Goal: Check status: Verify the current state of an ongoing process or item

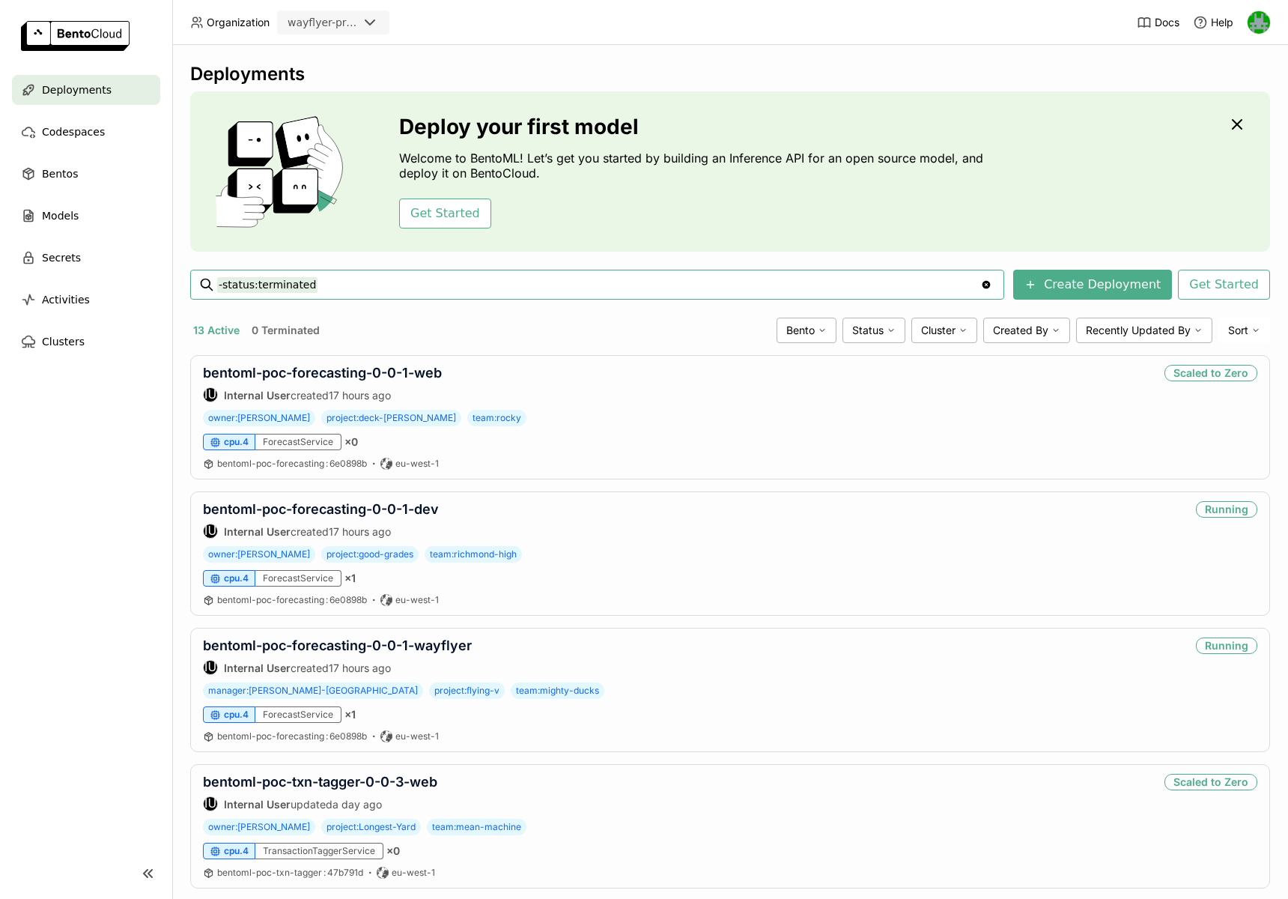
click at [658, 84] on div "Deployments" at bounding box center [730, 74] width 1080 height 22
click at [530, 51] on div "Deployments Deploy your first model Welcome to BentoML! Let’s get you started b…" at bounding box center [730, 472] width 1116 height 854
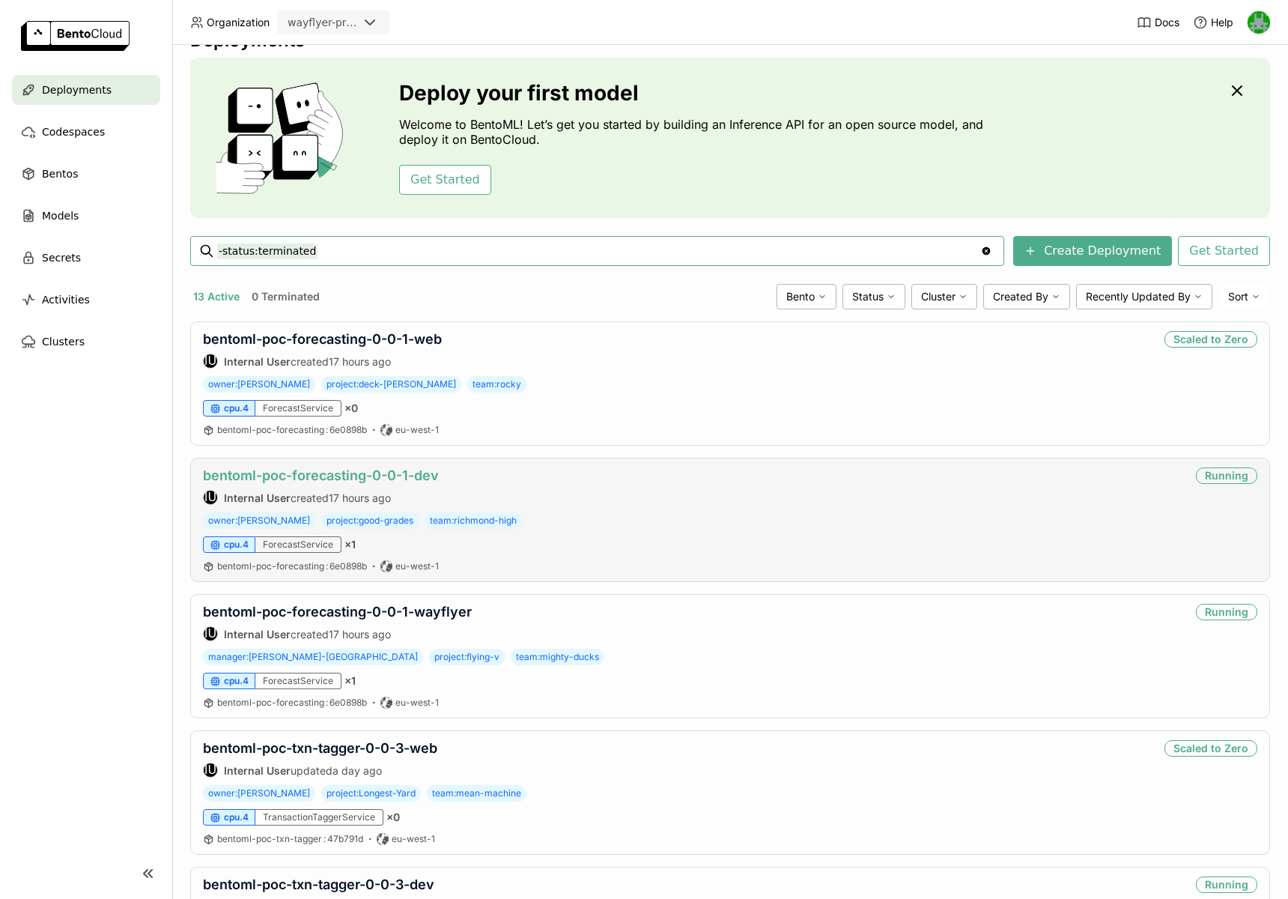
scroll to position [386, 0]
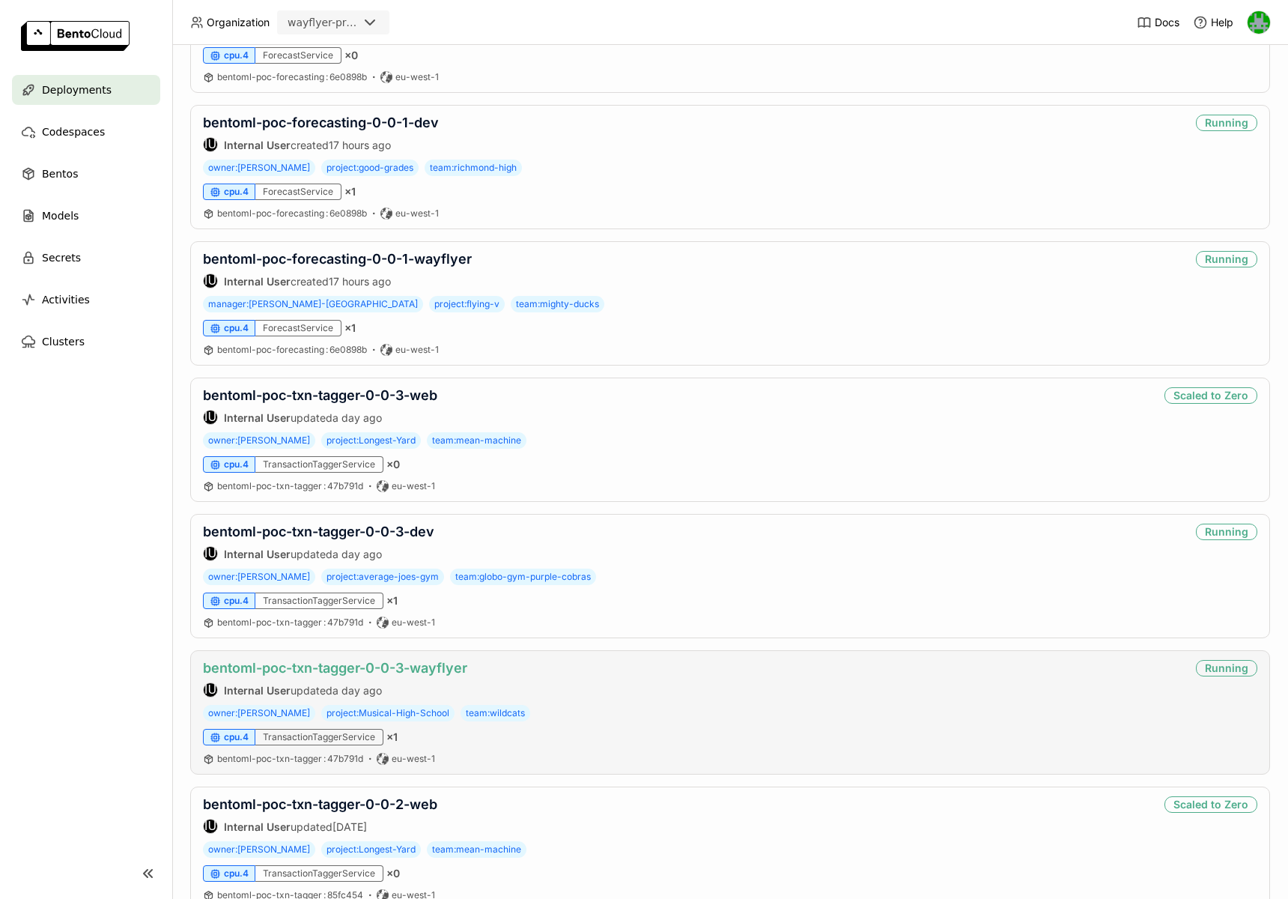
click at [289, 663] on link "bentoml-poc-txn-tagger-0-0-3-wayflyer" at bounding box center [335, 668] width 264 height 16
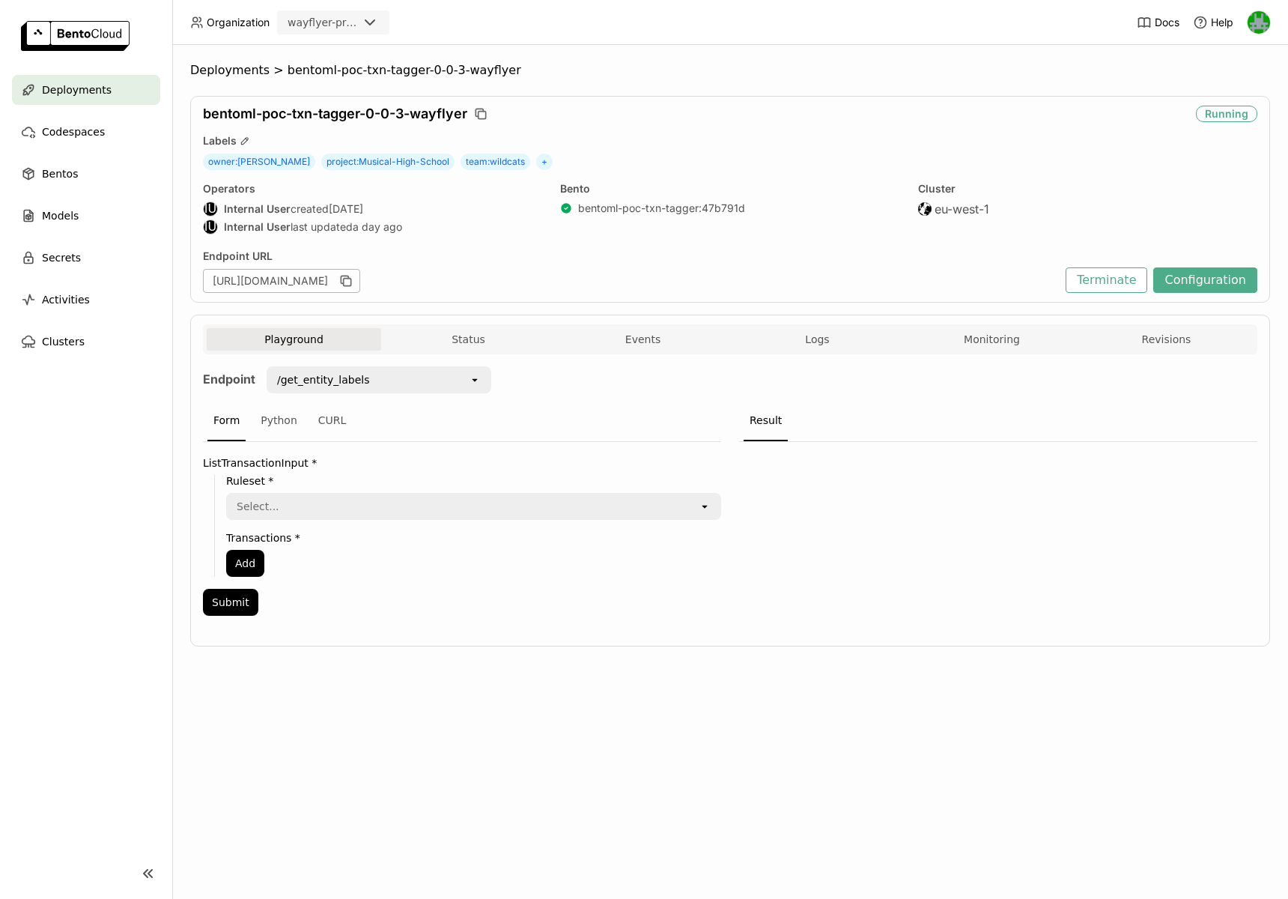
click at [968, 324] on div "Playground Status Events Logs Monitoring Revisions" at bounding box center [730, 339] width 1054 height 30
click at [967, 329] on button "Monitoring" at bounding box center [992, 339] width 174 height 22
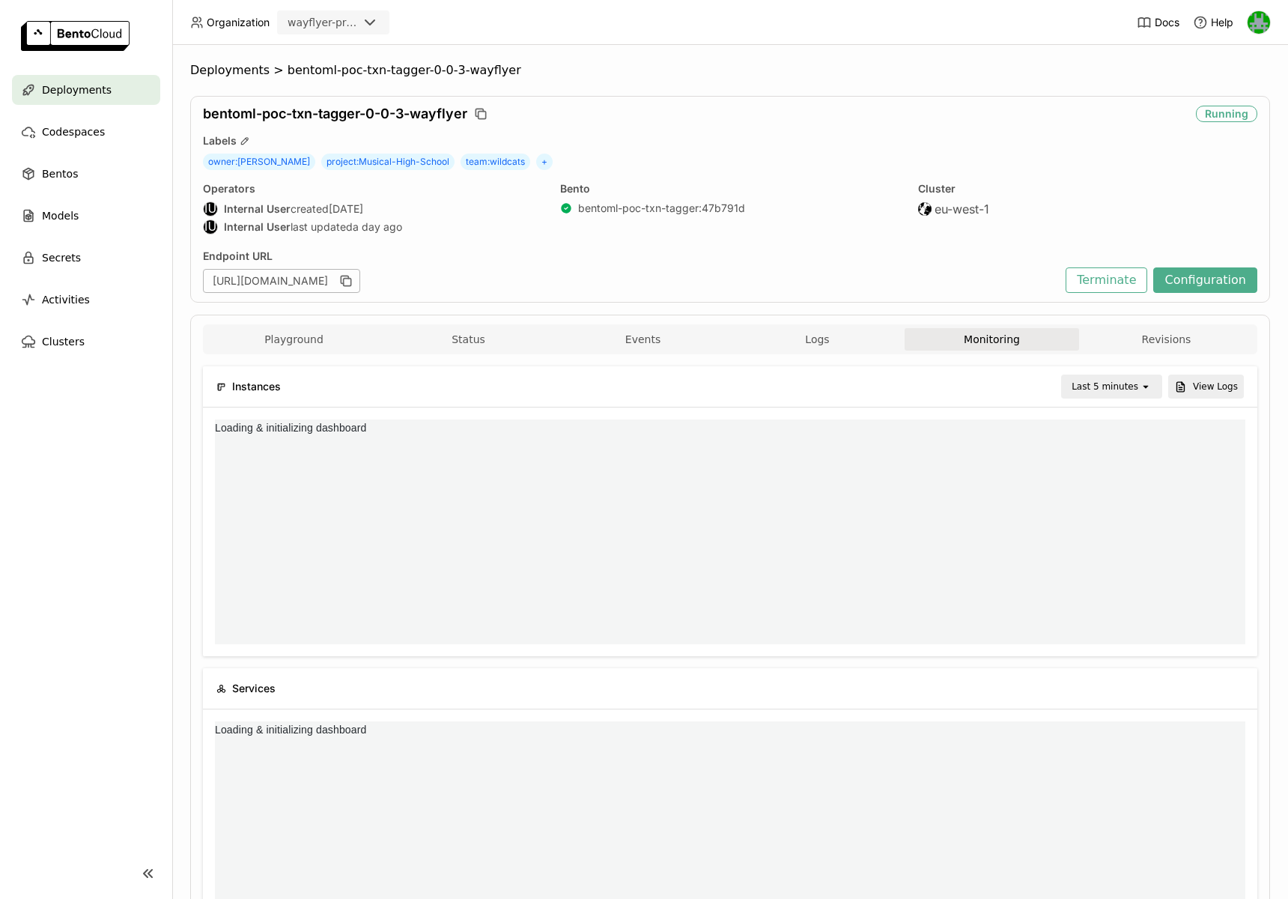
click at [1131, 384] on div "Last 5 minutes" at bounding box center [1105, 386] width 67 height 15
click at [1090, 522] on div "Last 6 hours" at bounding box center [1114, 528] width 73 height 15
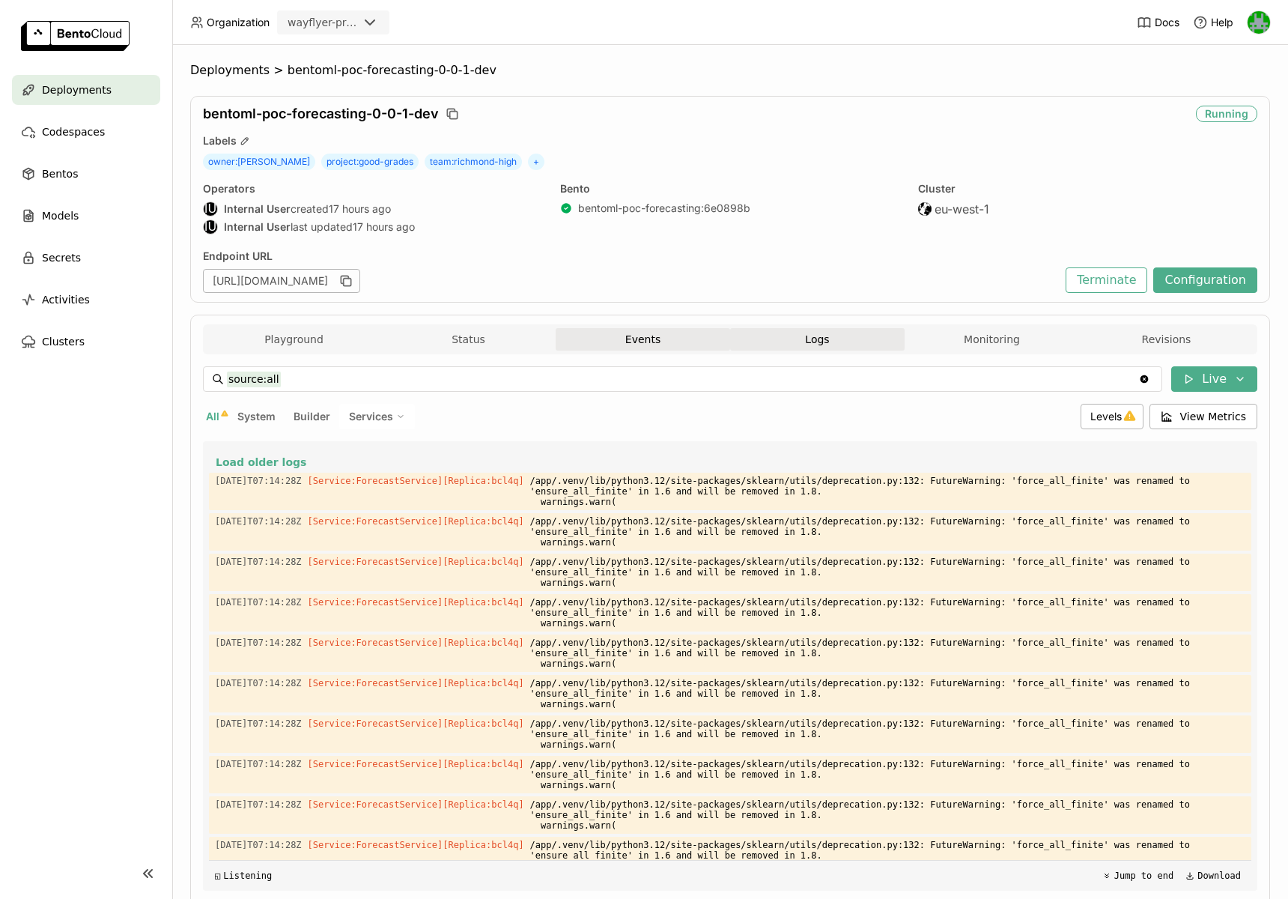
scroll to position [3624, 0]
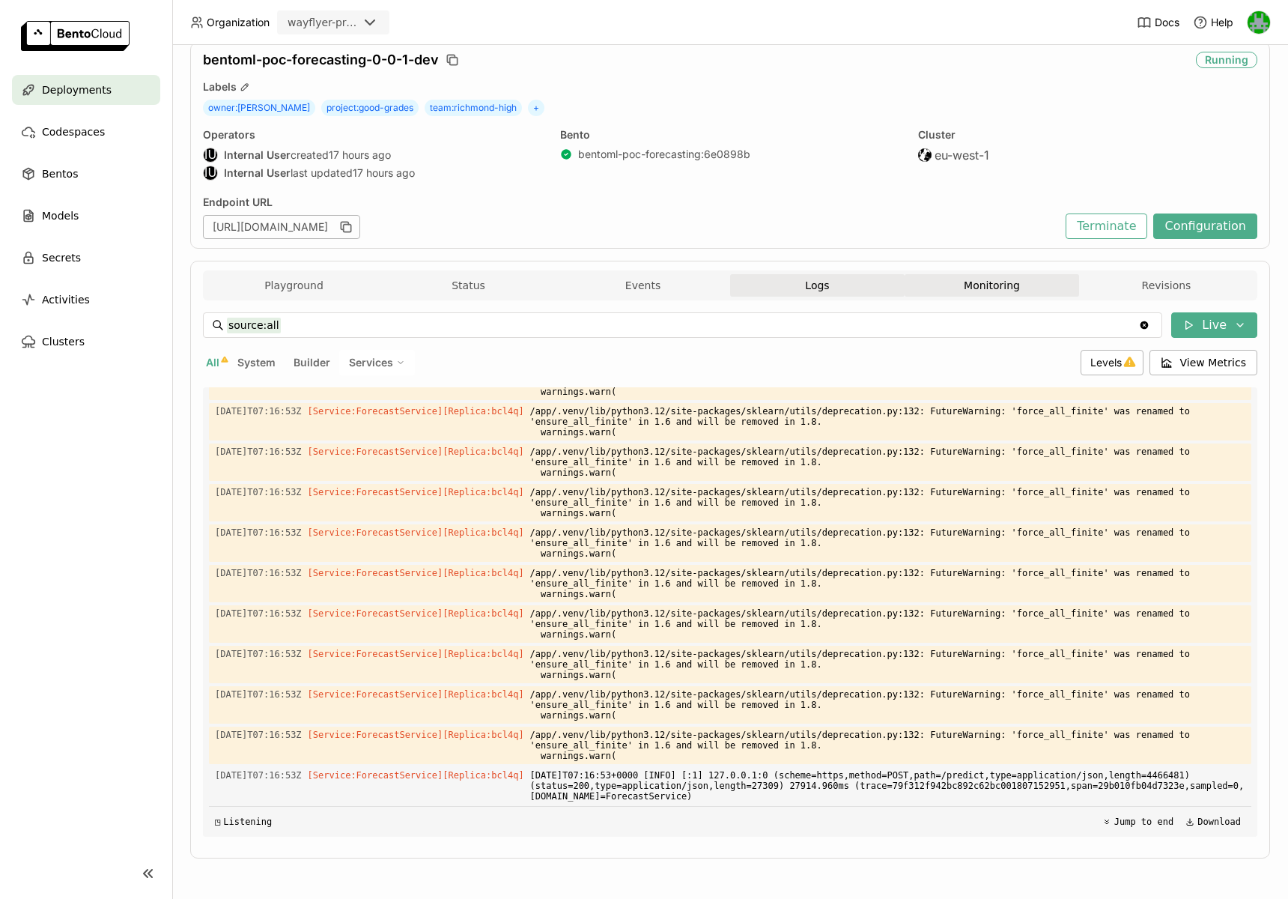
click at [943, 286] on button "Monitoring" at bounding box center [992, 285] width 174 height 22
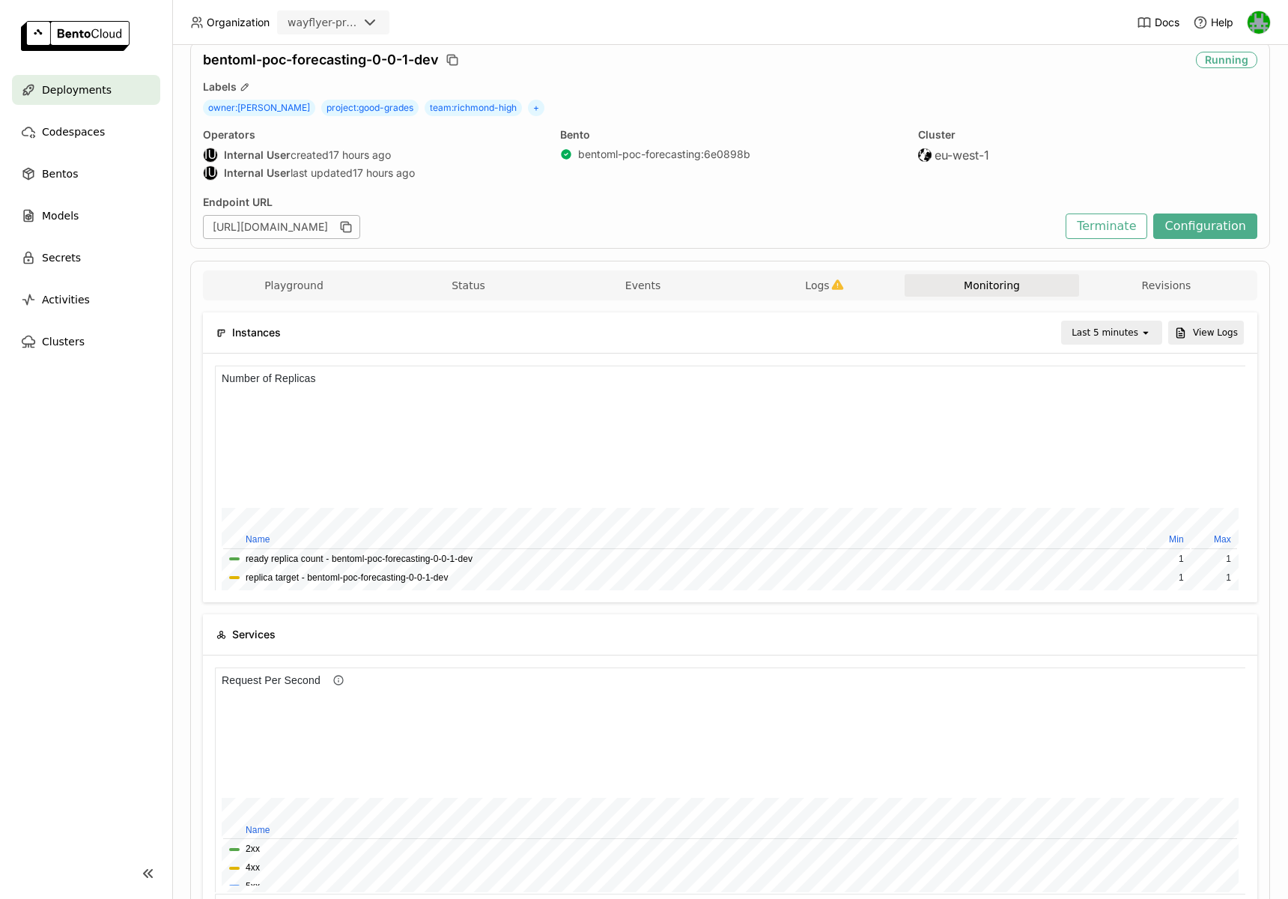
click at [319, 26] on div "wayflyer-prod" at bounding box center [323, 22] width 70 height 15
click at [328, 88] on div "wayflyer-prod" at bounding box center [333, 95] width 88 height 15
click at [104, 87] on span "Deployments" at bounding box center [77, 90] width 70 height 18
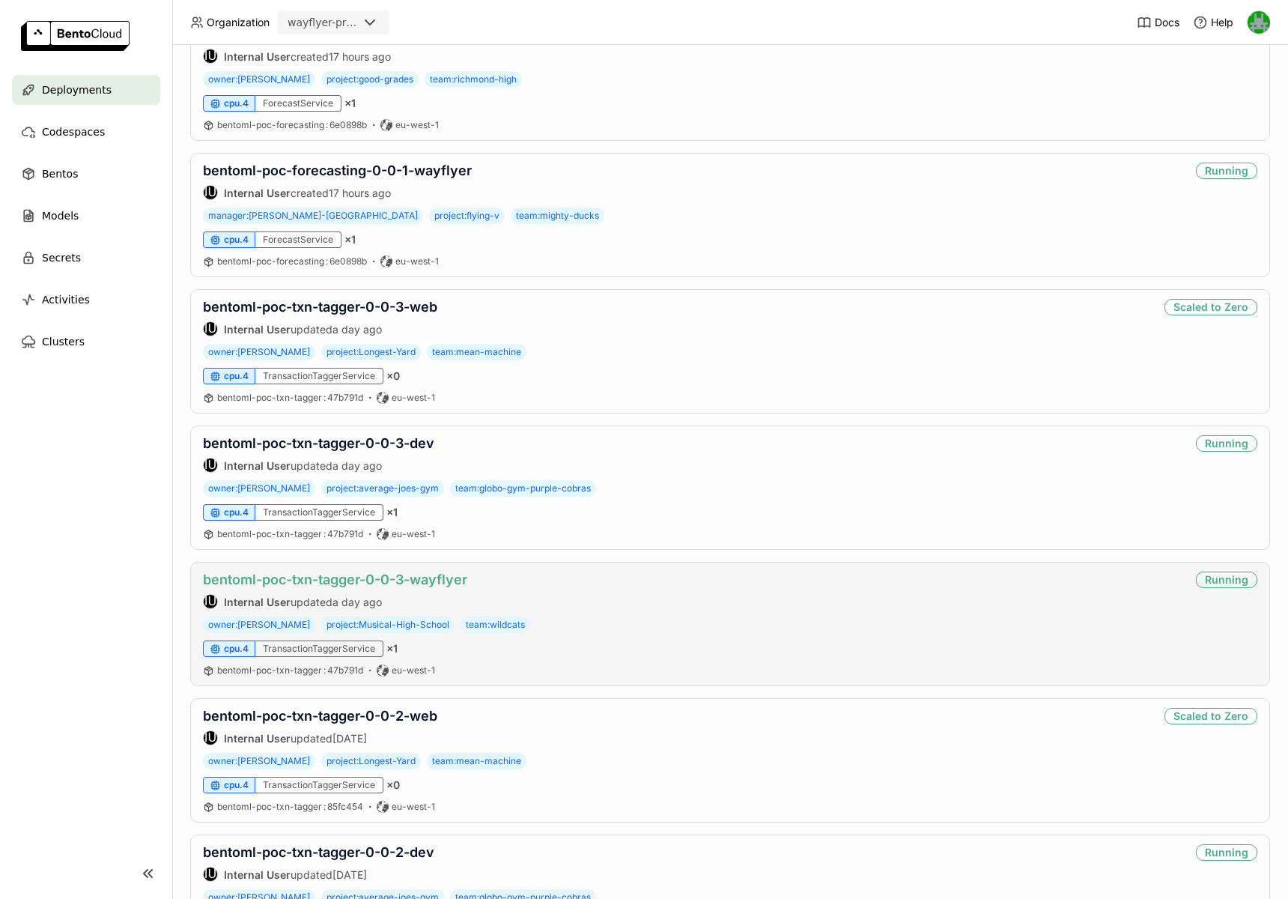
click at [398, 573] on link "bentoml-poc-txn-tagger-0-0-3-wayflyer" at bounding box center [335, 579] width 264 height 16
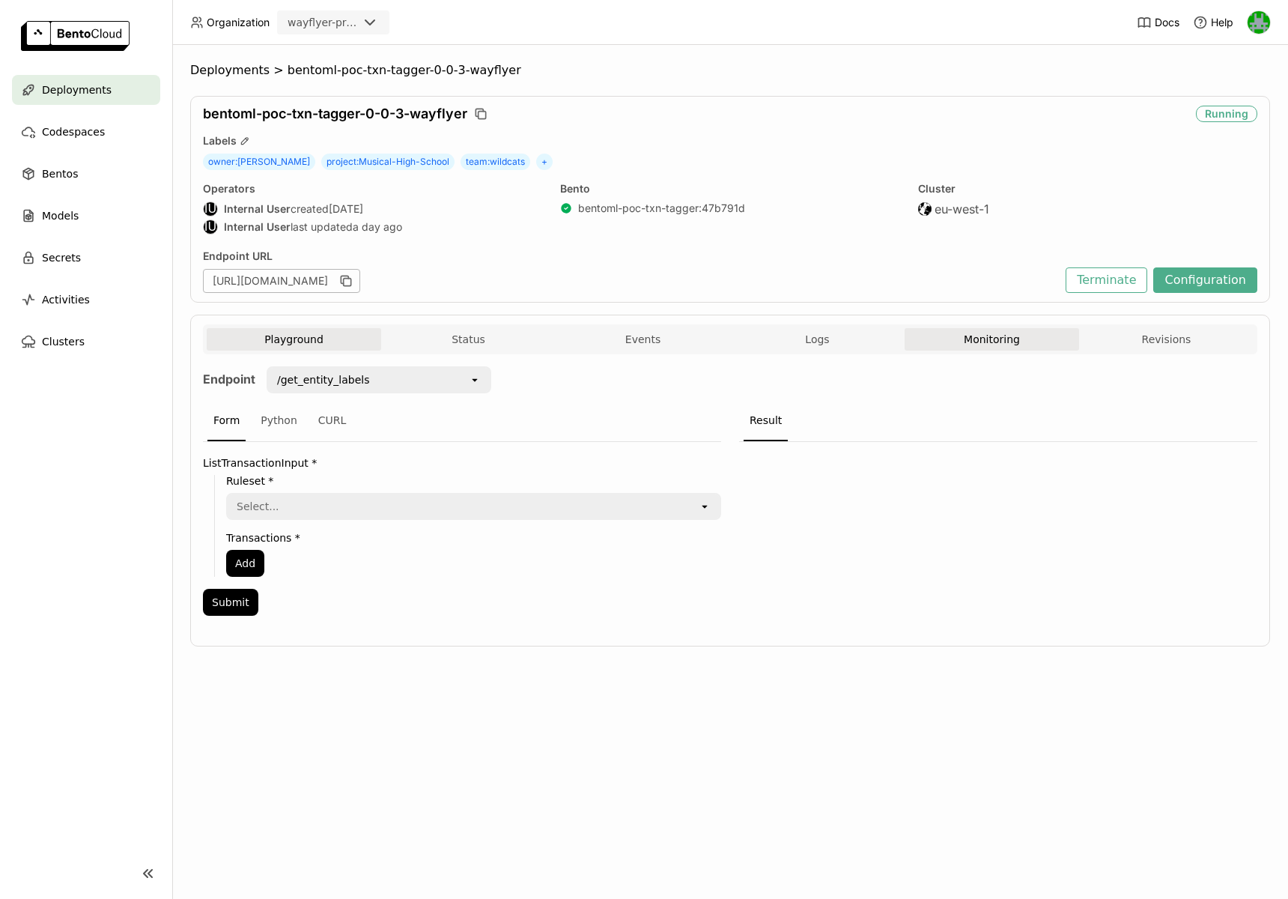
click at [1035, 344] on button "Monitoring" at bounding box center [992, 339] width 174 height 22
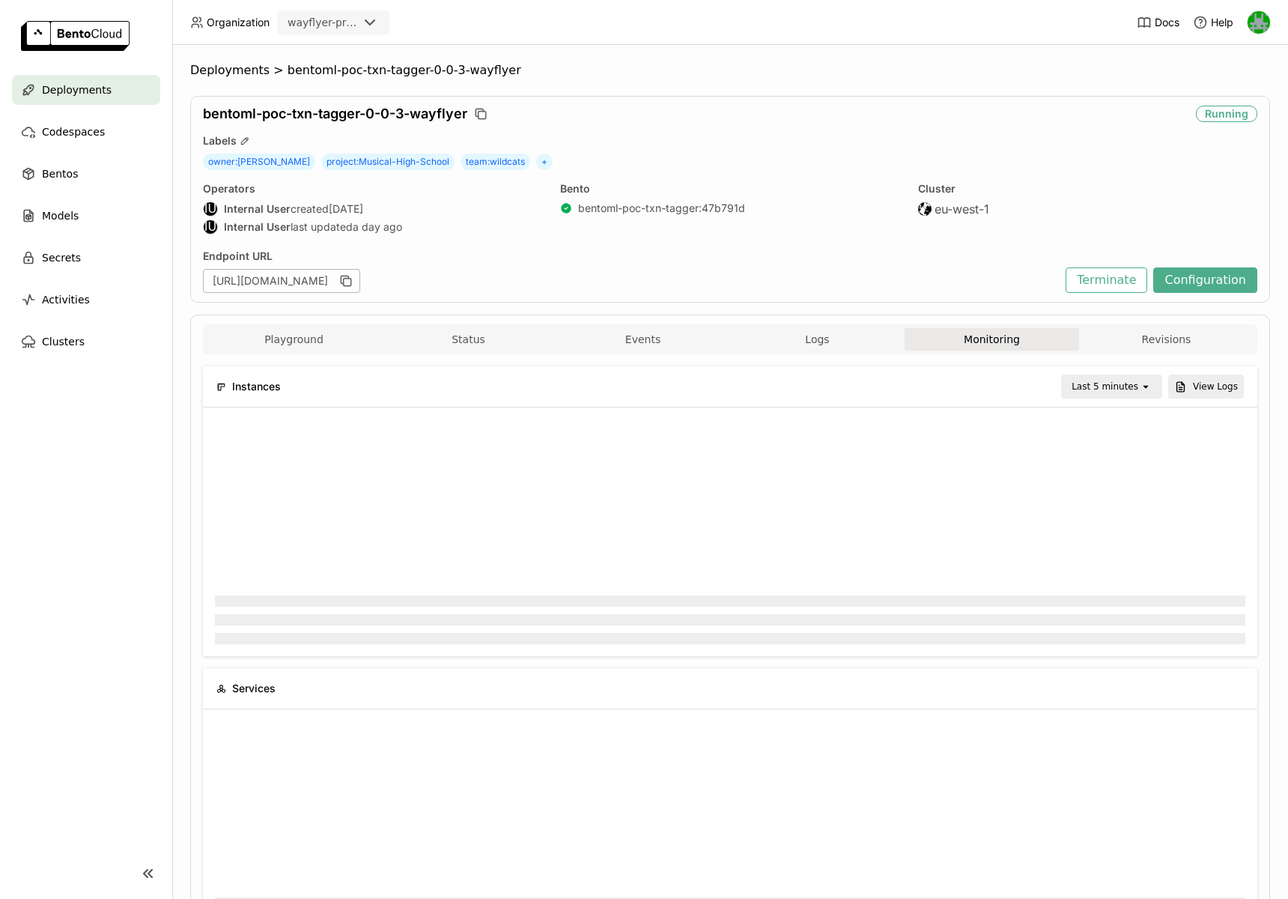
click at [1116, 387] on div "Last 5 minutes" at bounding box center [1105, 386] width 67 height 15
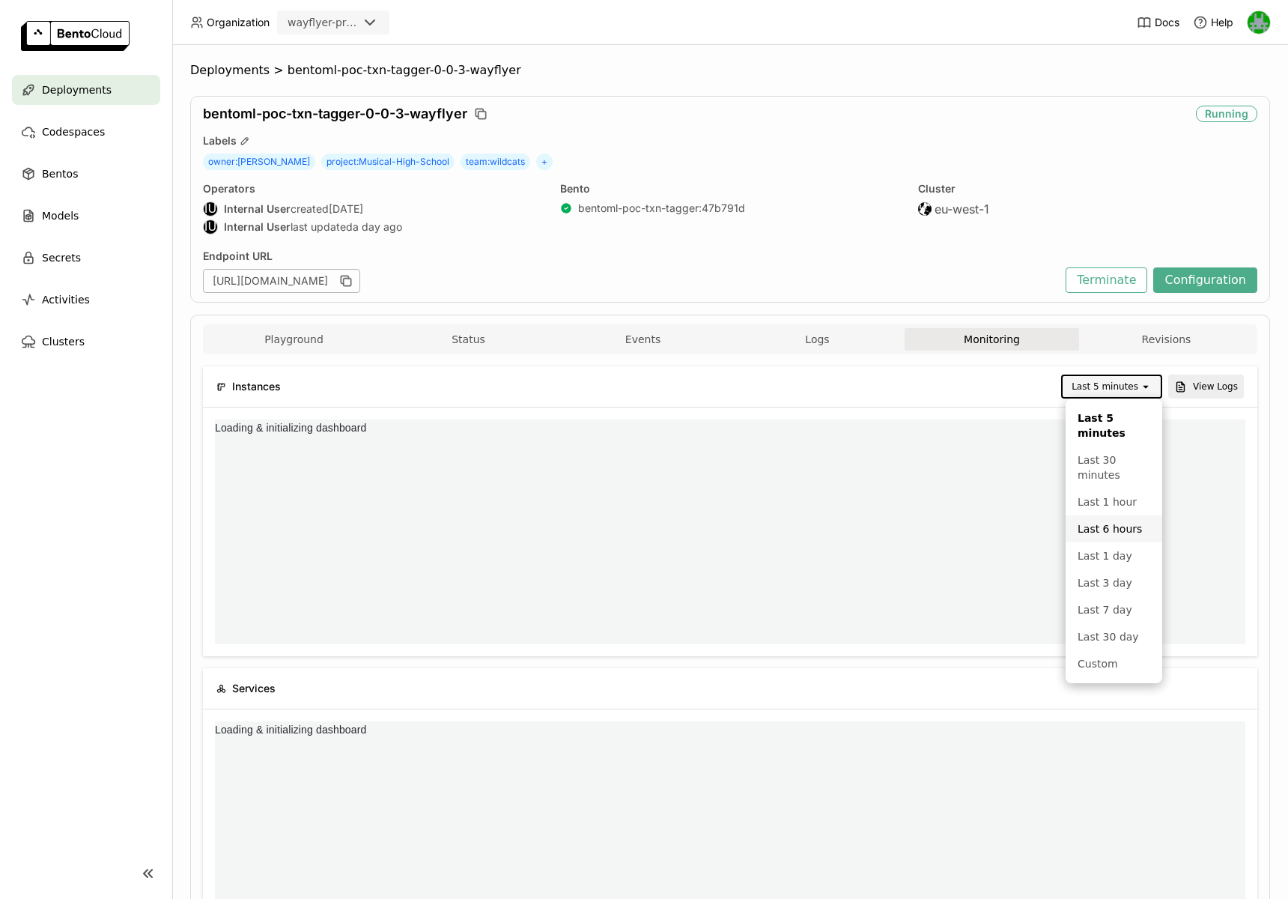
click at [1103, 529] on div "Last 6 hours" at bounding box center [1114, 528] width 73 height 15
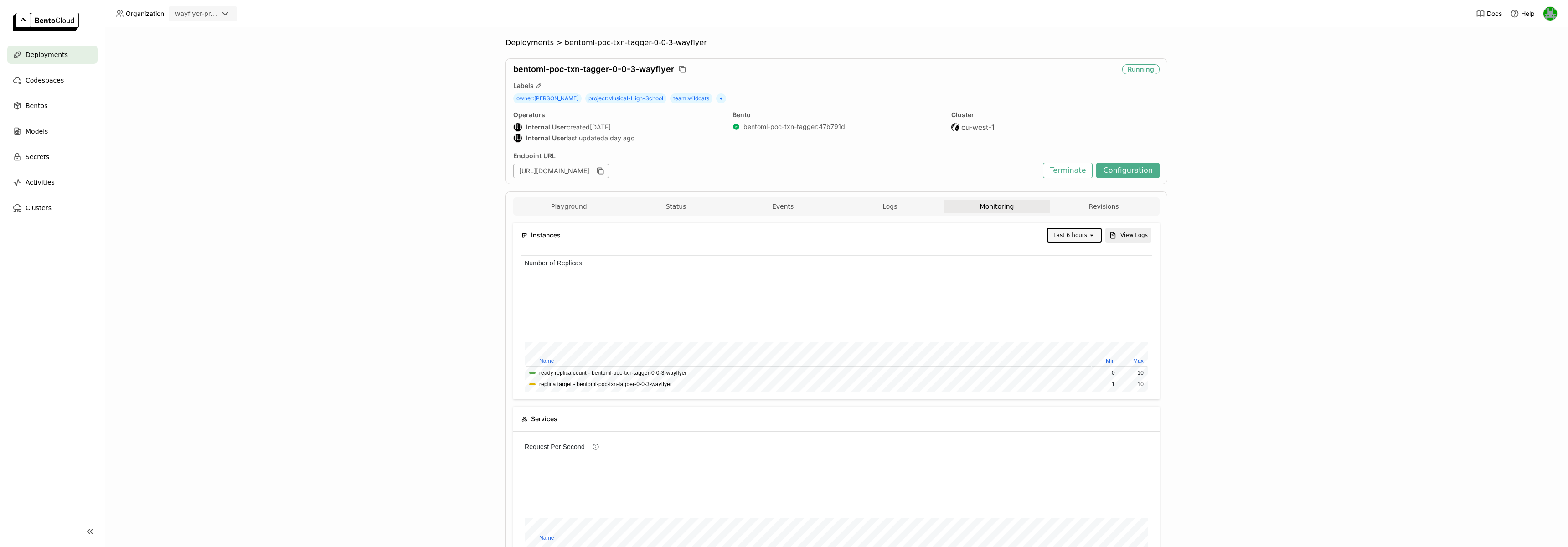
click at [445, 260] on div "Deployments > bentoml-poc-txn-tagger-0-0-3-wayflyer bentoml-poc-txn-tagger-0-0-…" at bounding box center [836, 287] width 1463 height 520
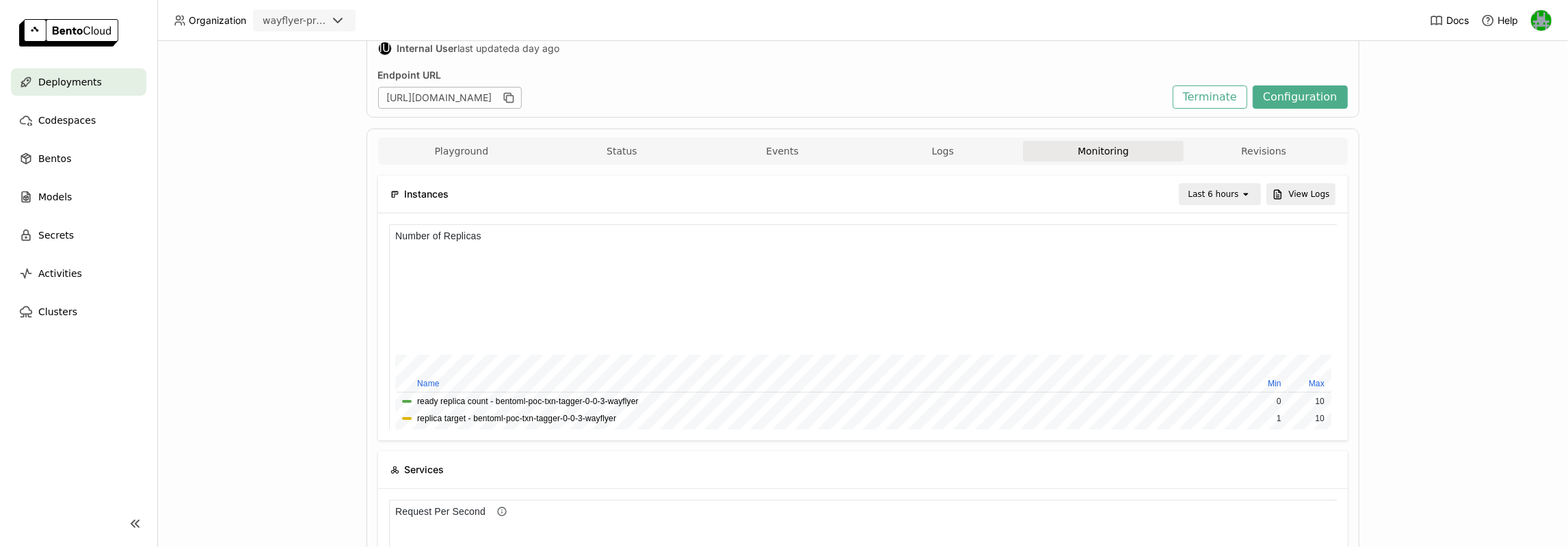
scroll to position [66, 0]
